Goal: Information Seeking & Learning: Learn about a topic

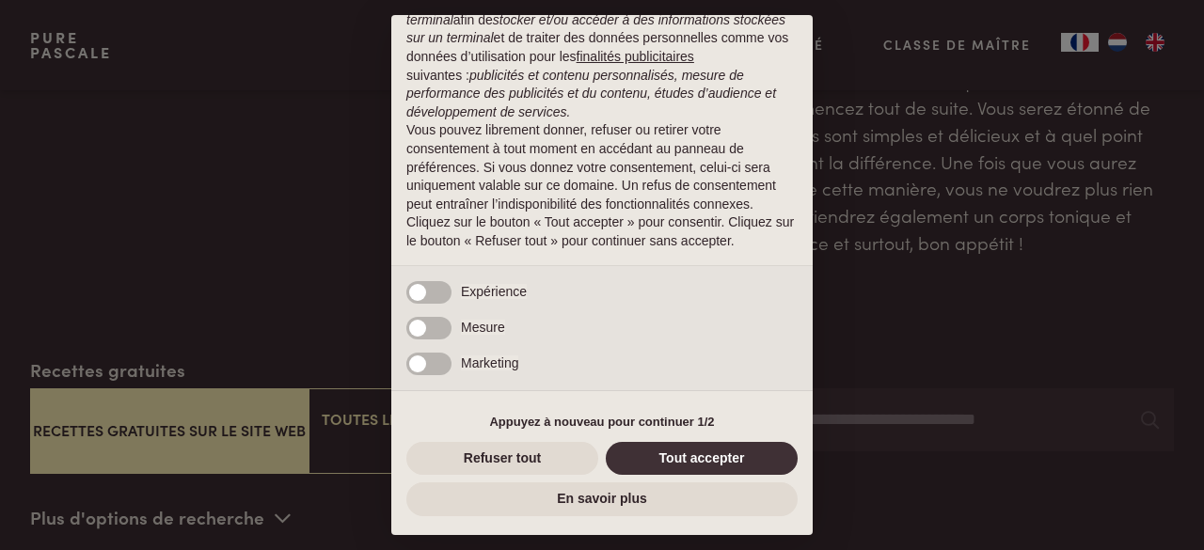
click at [688, 463] on button "Tout accepter" at bounding box center [702, 459] width 192 height 34
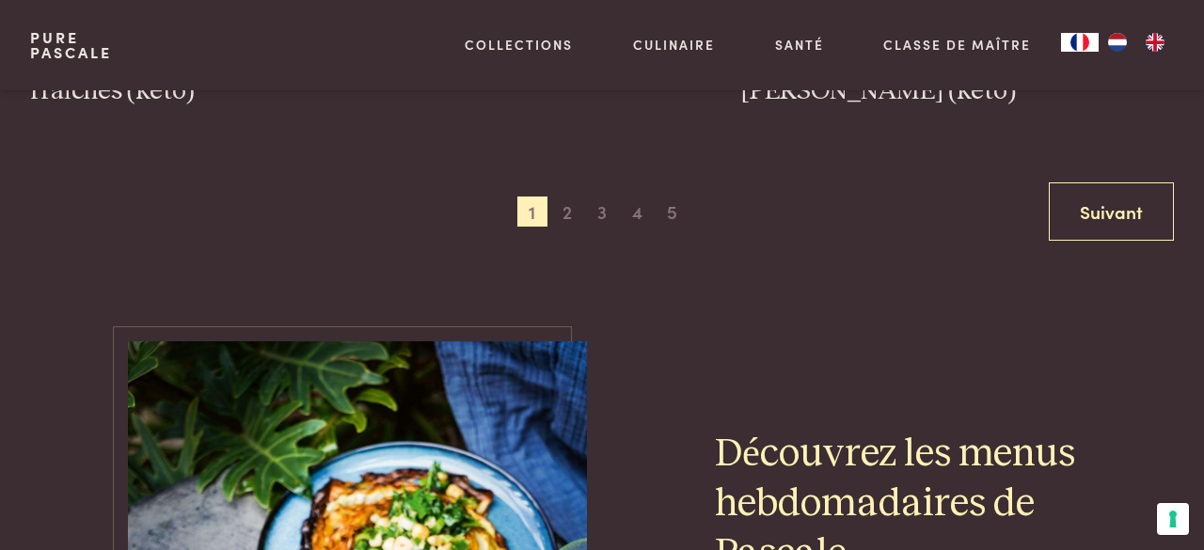
scroll to position [3754, 0]
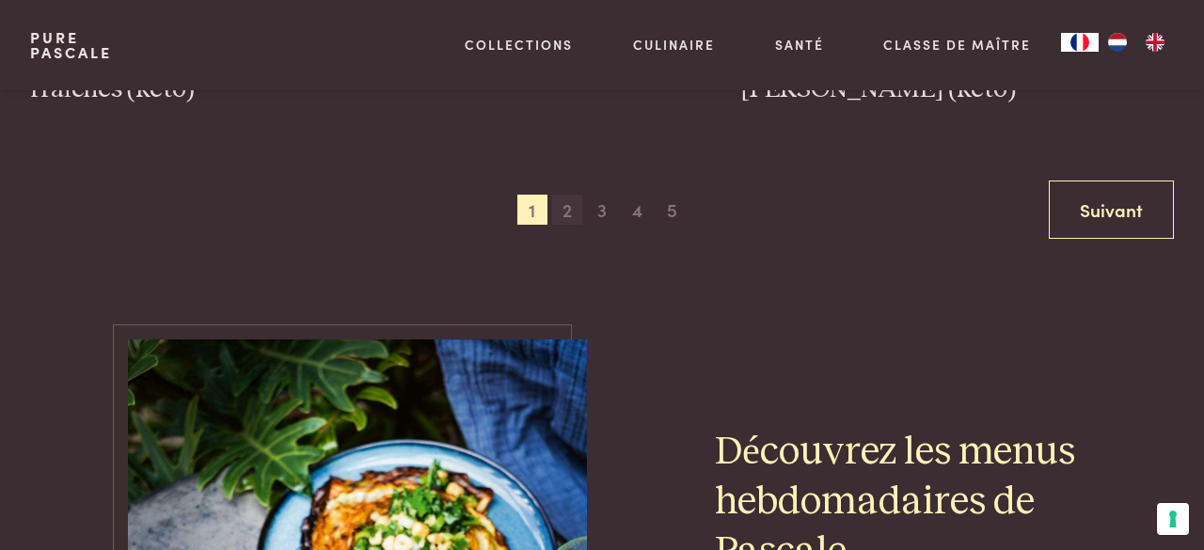
click at [574, 195] on span "2" at bounding box center [567, 210] width 30 height 30
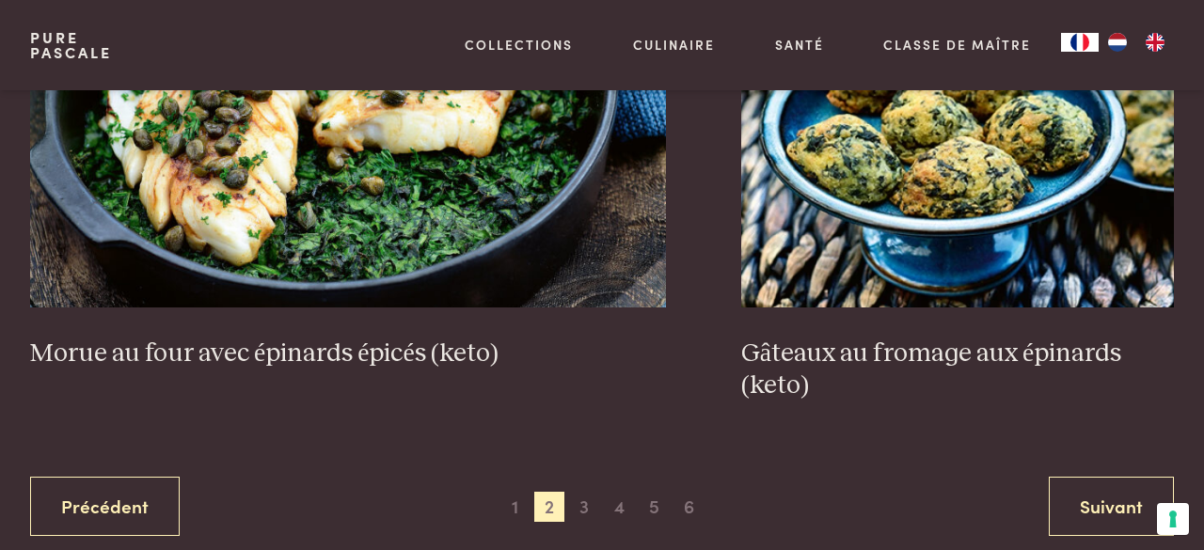
scroll to position [3491, 0]
click at [581, 491] on span "3" at bounding box center [584, 506] width 30 height 30
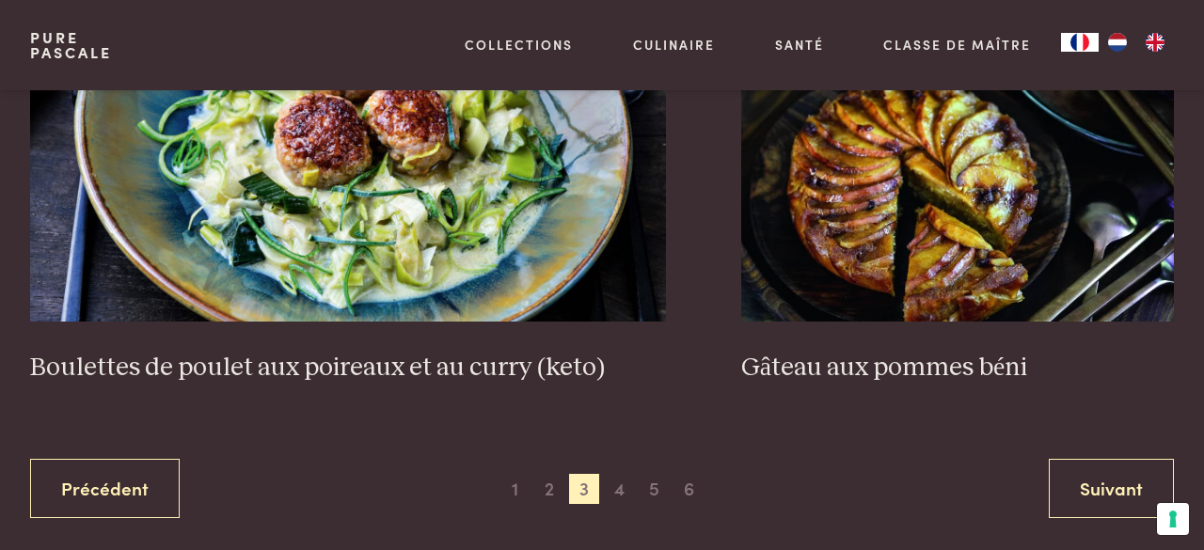
scroll to position [3508, 0]
click at [619, 492] on span "4" at bounding box center [620, 489] width 30 height 30
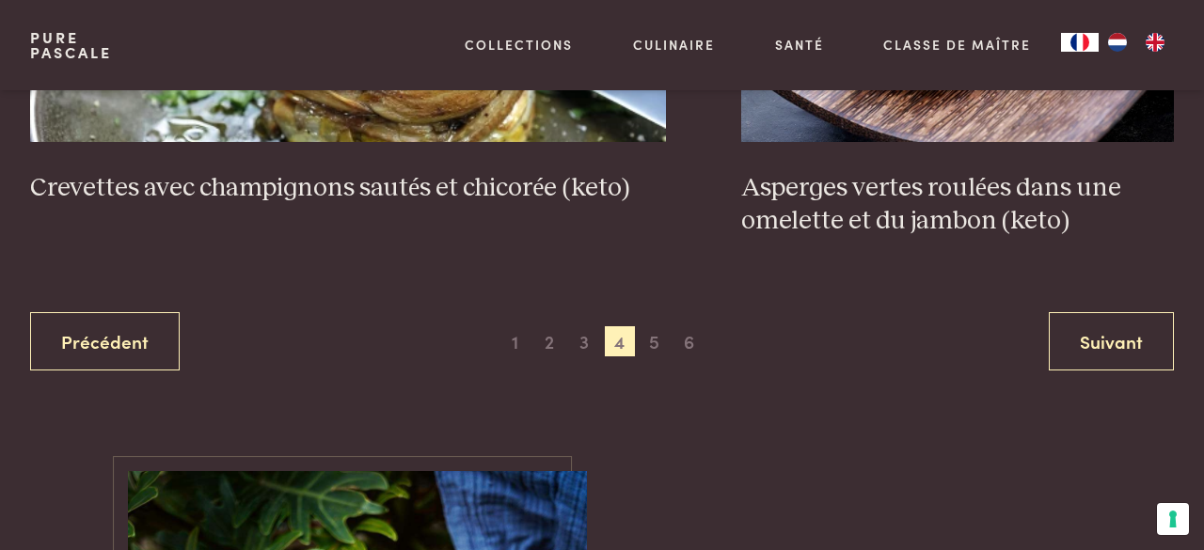
scroll to position [3630, 0]
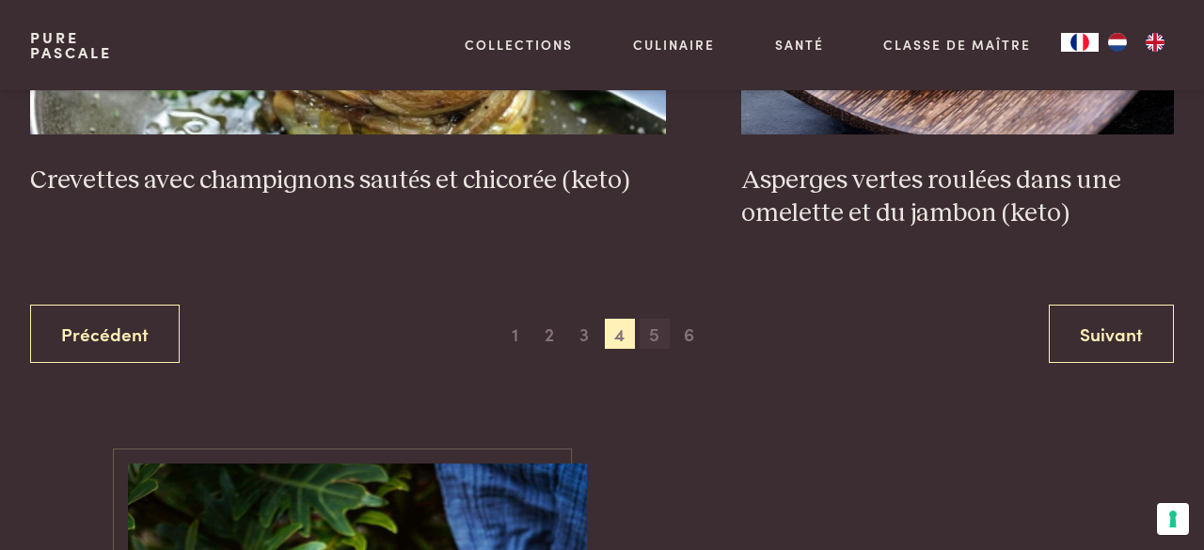
click at [662, 337] on span "5" at bounding box center [655, 334] width 30 height 30
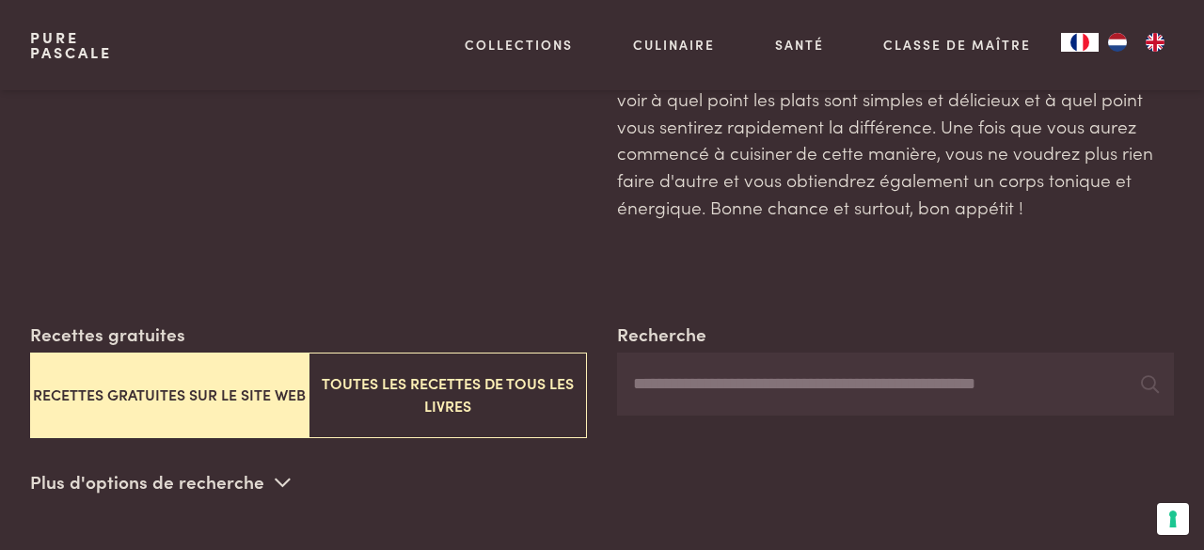
scroll to position [183, 0]
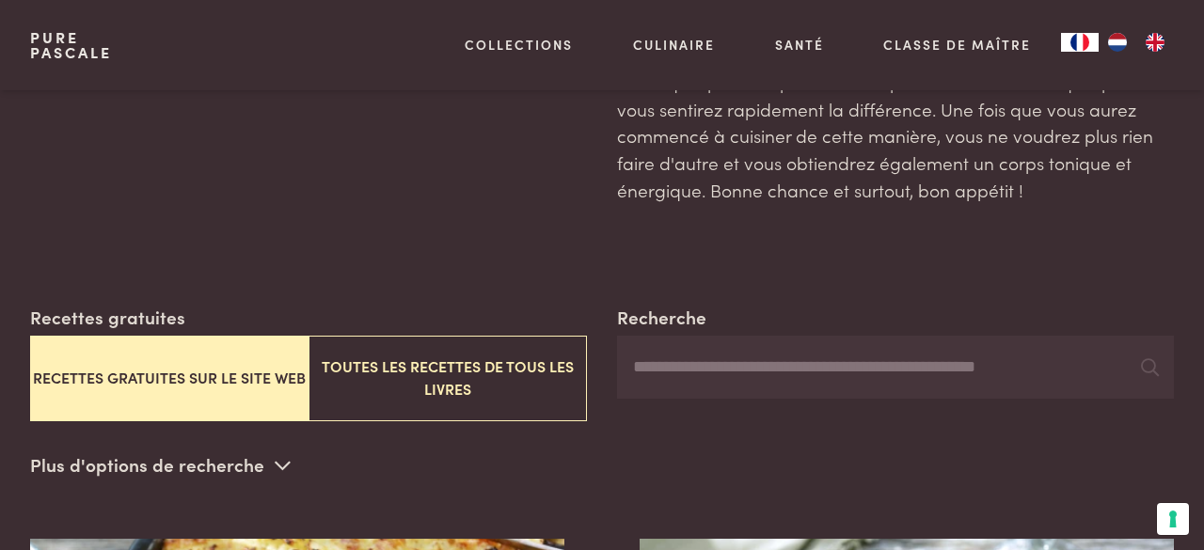
click at [762, 360] on input "Recherche" at bounding box center [895, 368] width 557 height 64
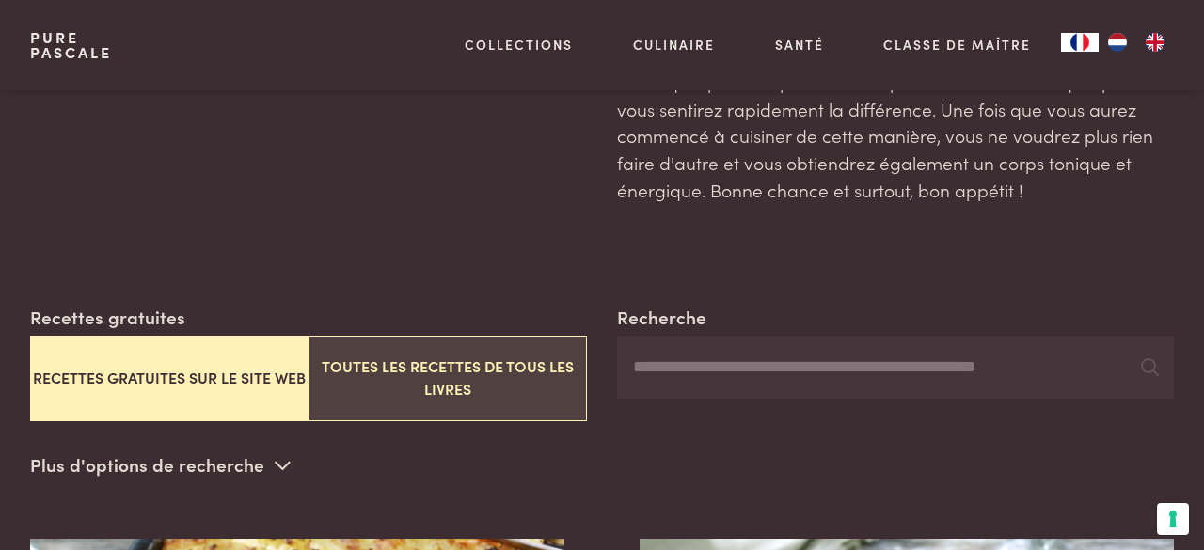
click at [516, 383] on button "Toutes les recettes de tous les livres" at bounding box center [448, 379] width 278 height 86
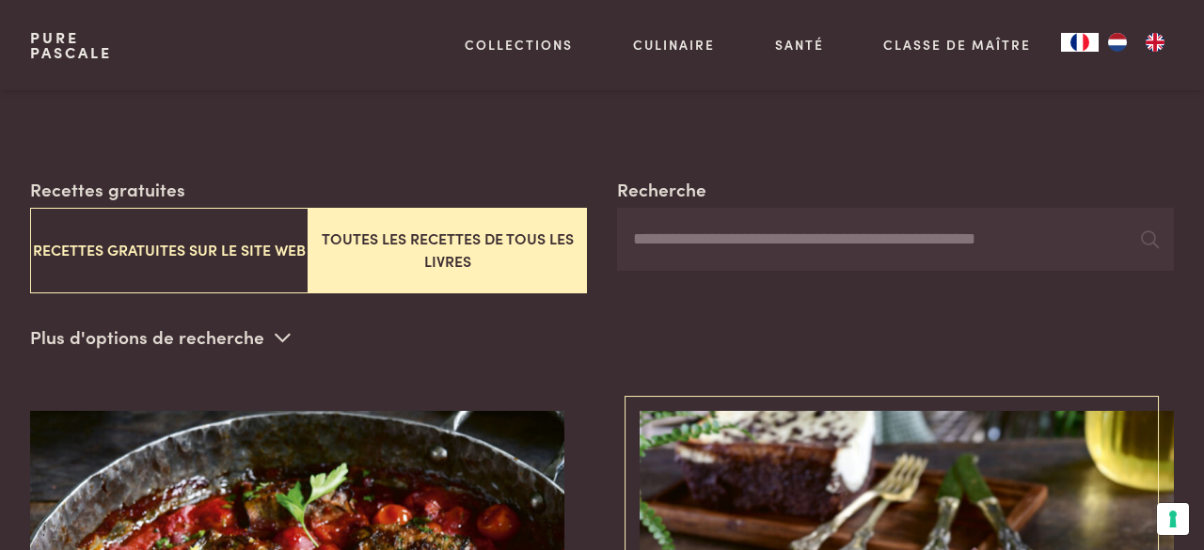
scroll to position [310, 0]
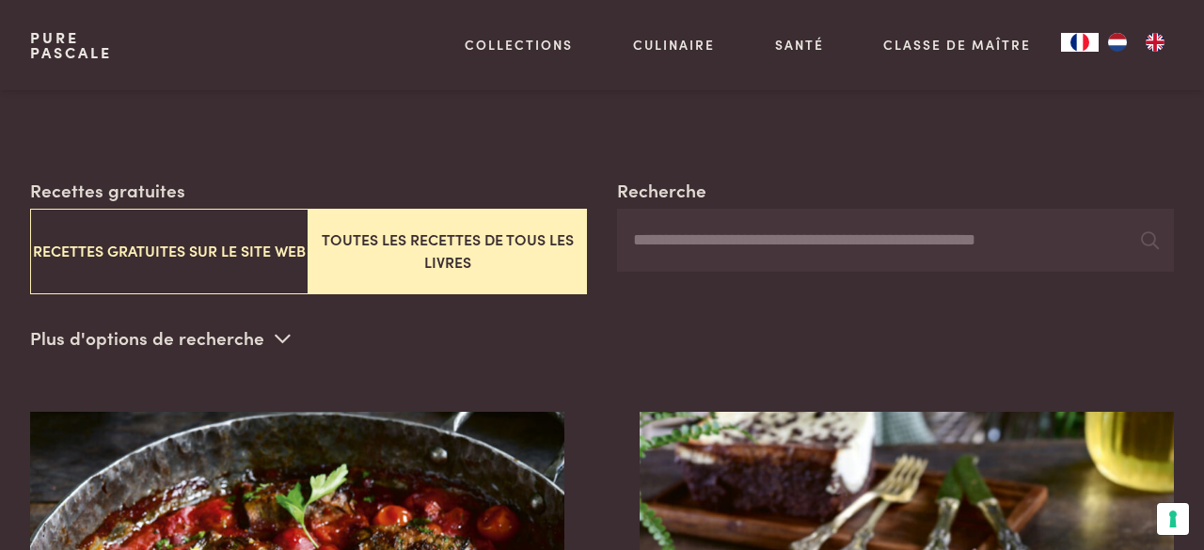
click at [787, 240] on input "Recherche" at bounding box center [895, 241] width 557 height 64
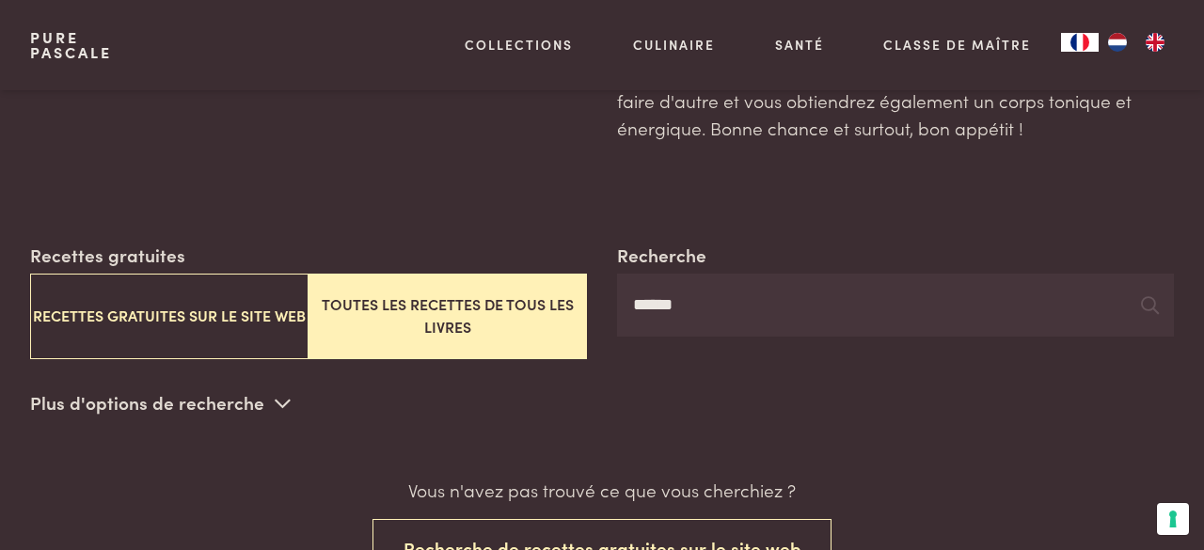
scroll to position [252, 0]
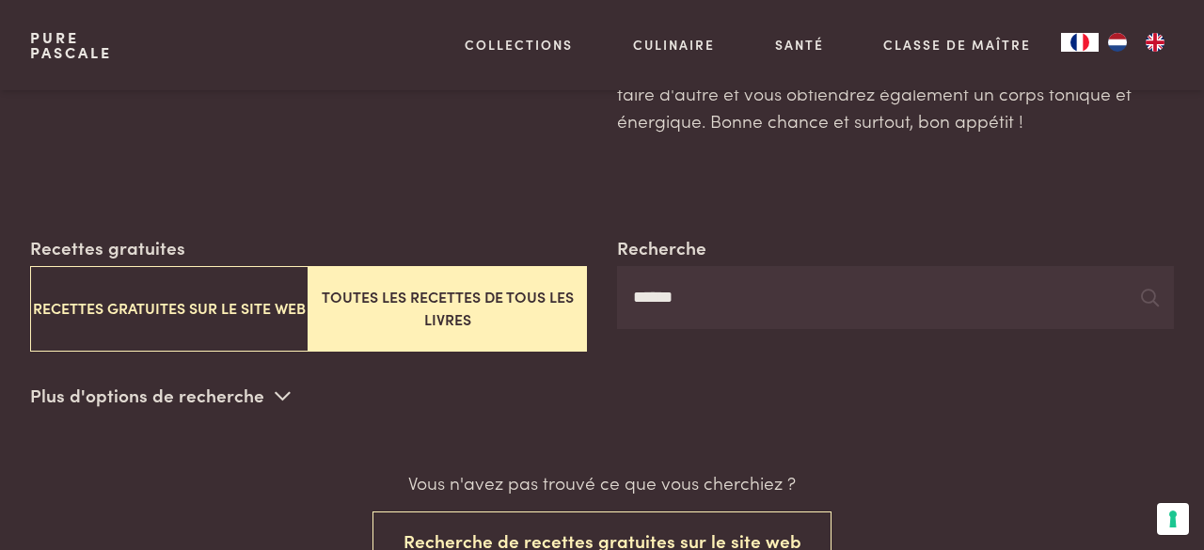
click at [753, 298] on input "******" at bounding box center [895, 298] width 557 height 64
type input "*"
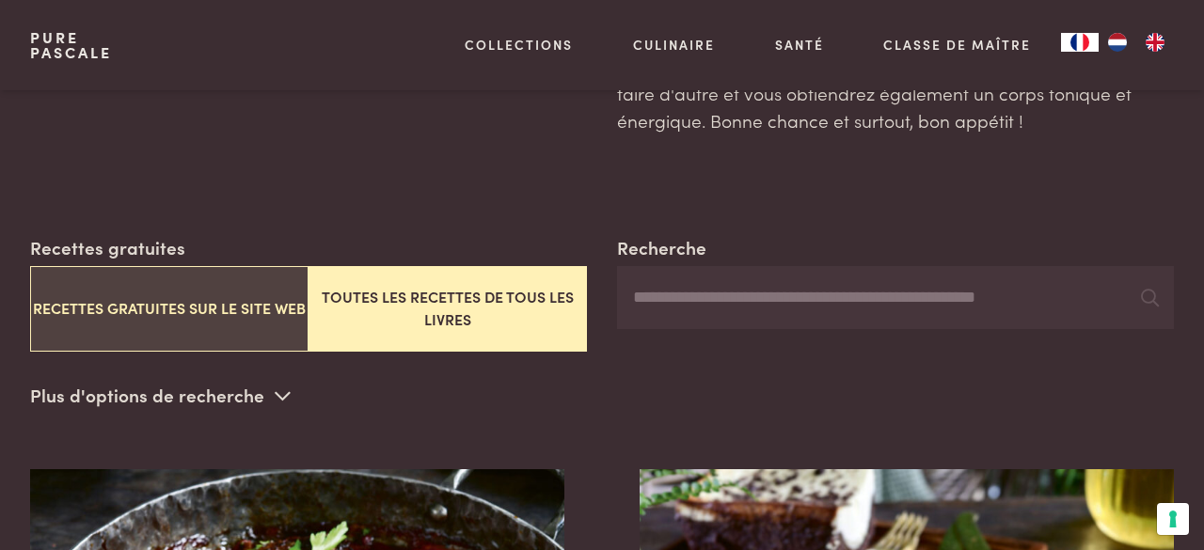
click at [213, 293] on button "Recettes gratuites sur le site web" at bounding box center [169, 309] width 278 height 86
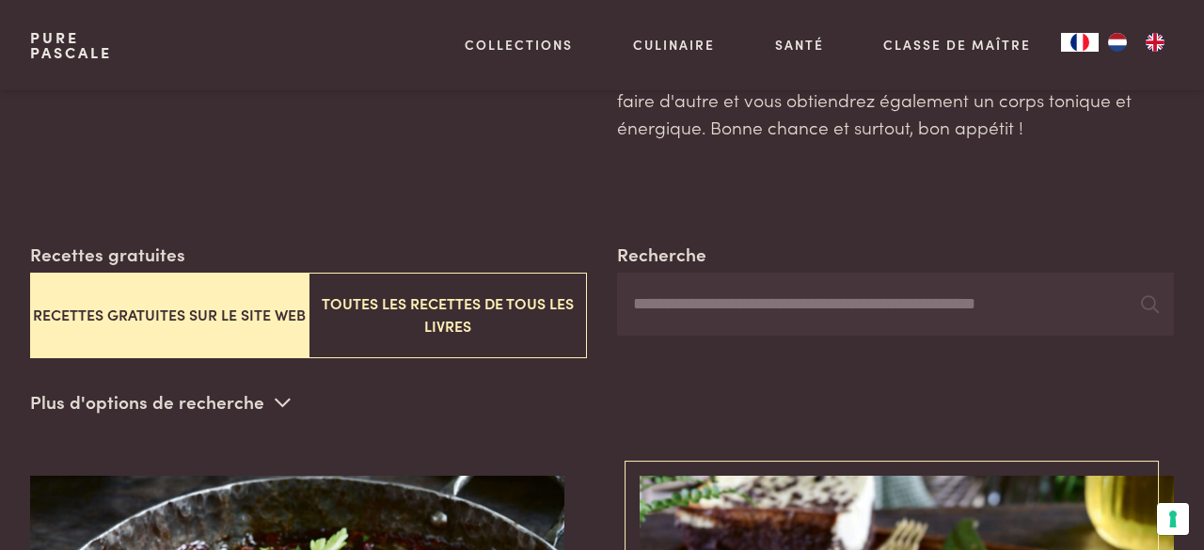
scroll to position [239, 0]
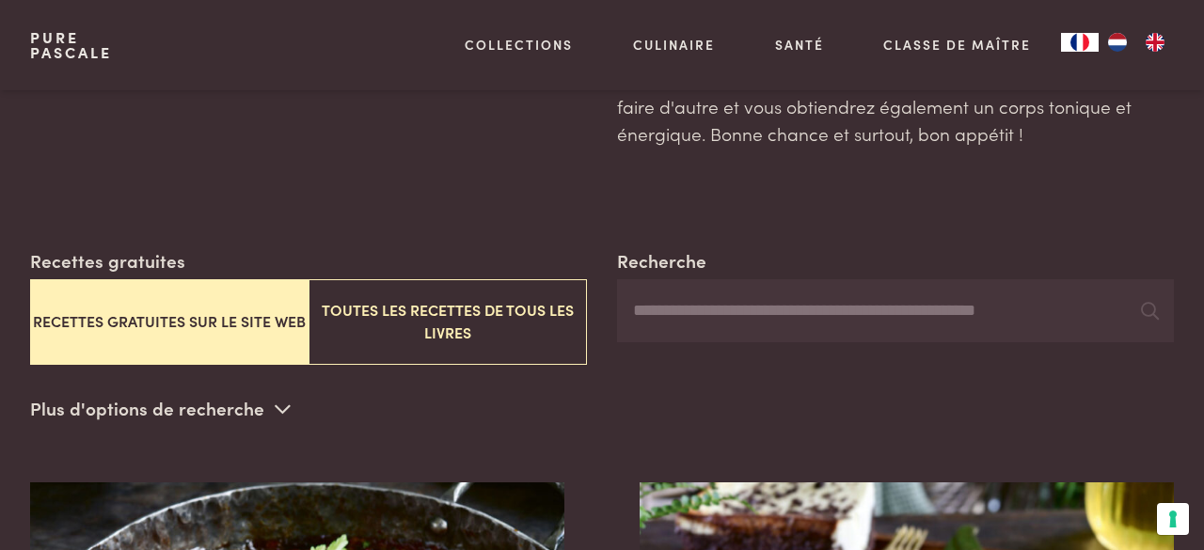
click at [733, 332] on input "Recherche" at bounding box center [895, 311] width 557 height 64
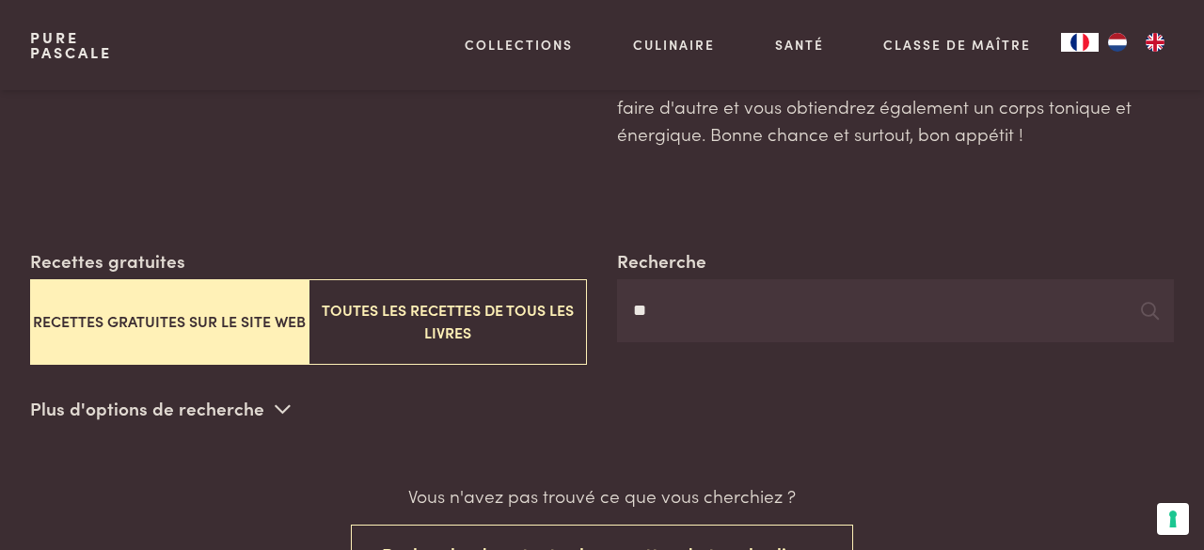
type input "*"
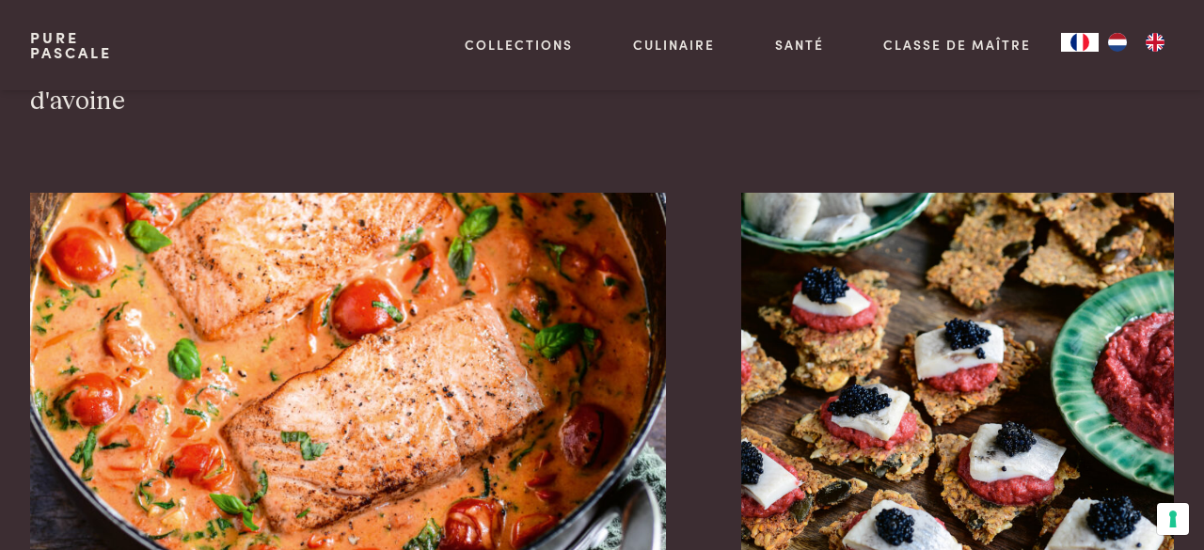
scroll to position [3196, 0]
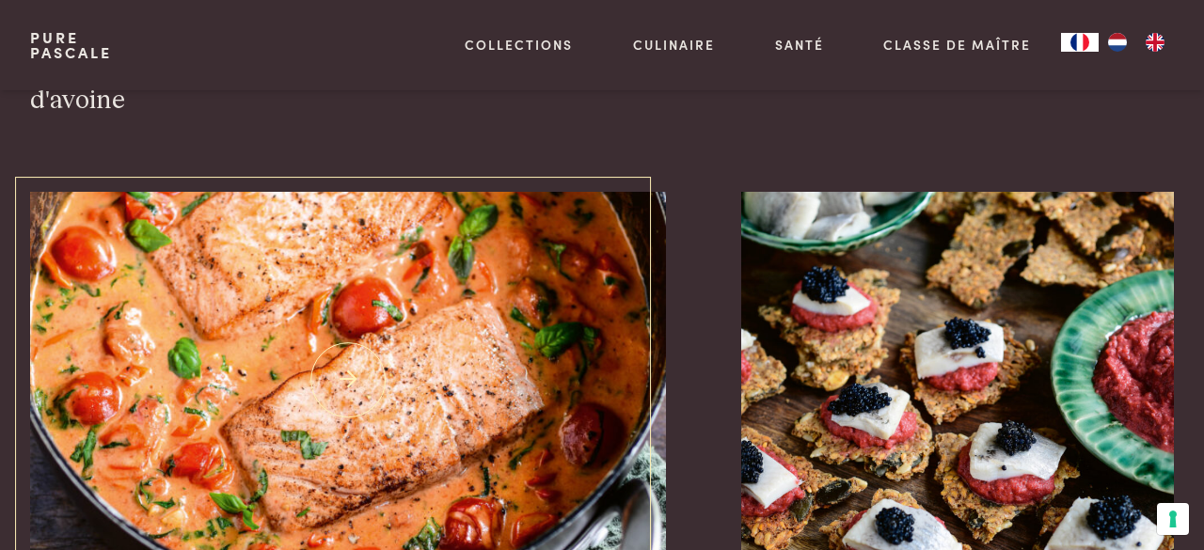
click at [549, 394] on img at bounding box center [348, 380] width 636 height 376
